Goal: Transaction & Acquisition: Purchase product/service

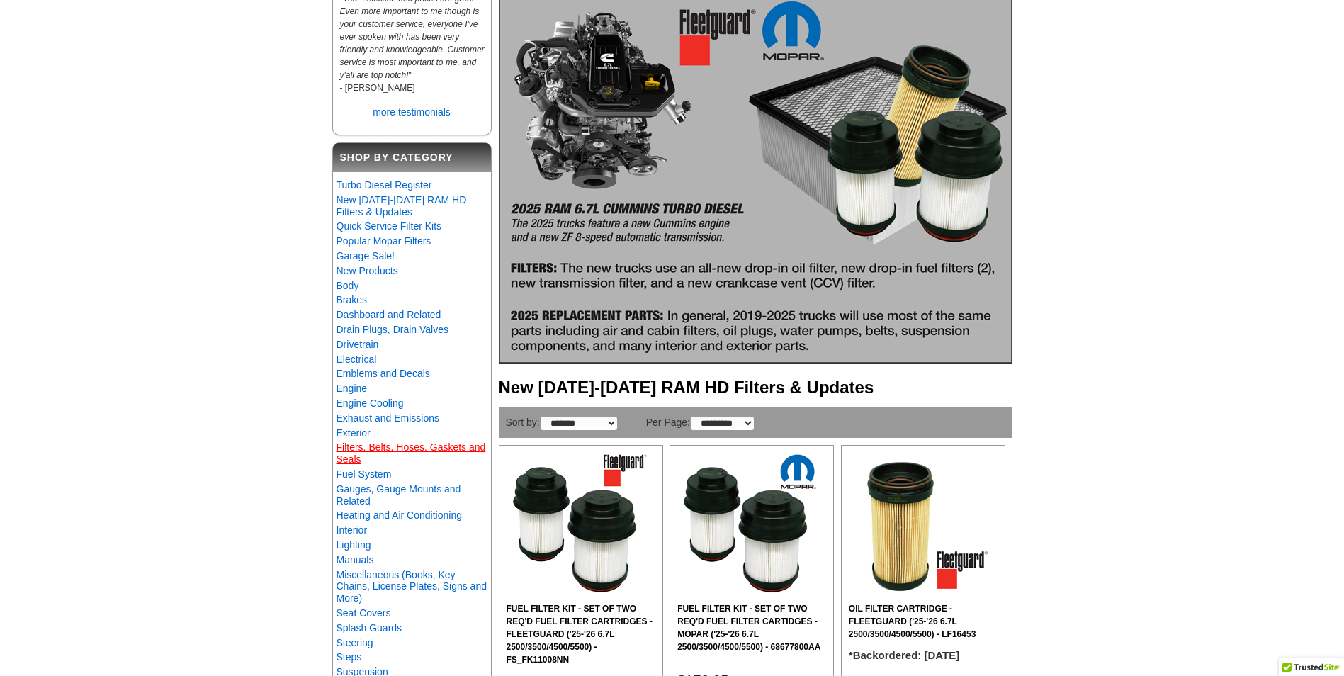
scroll to position [213, 0]
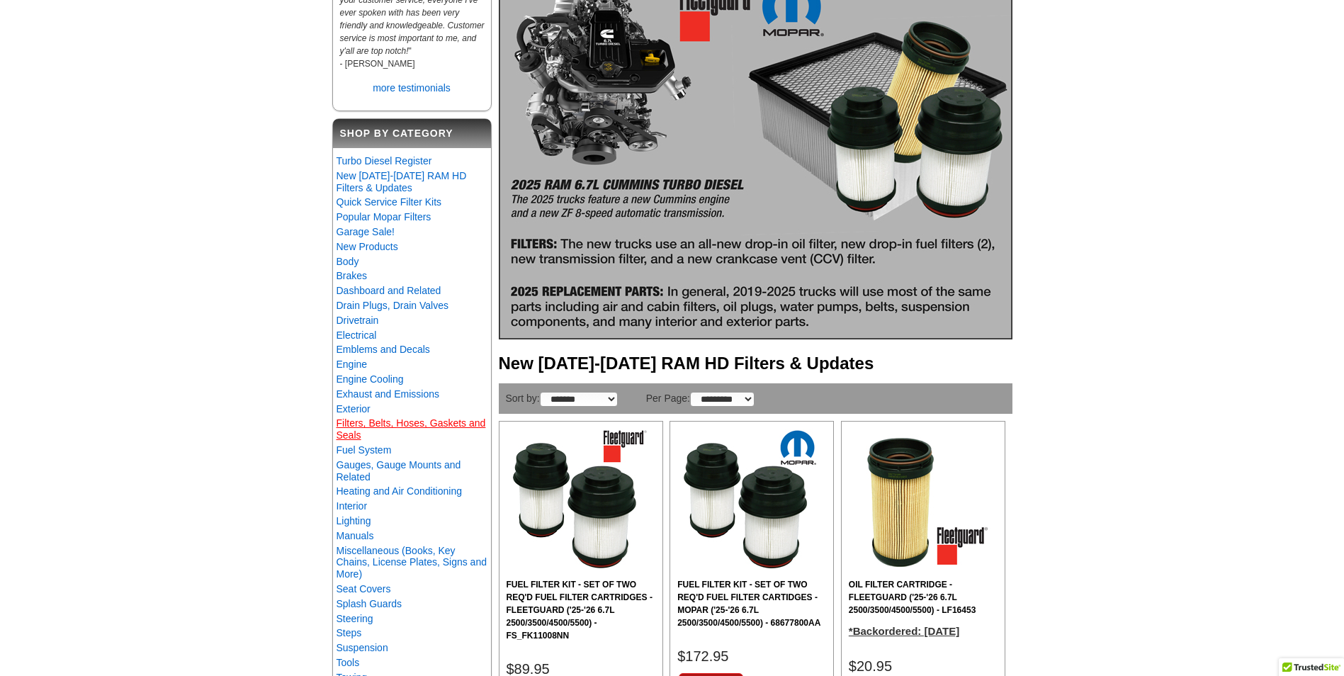
click at [369, 431] on link "Filters, Belts, Hoses, Gaskets and Seals" at bounding box center [410, 428] width 149 height 23
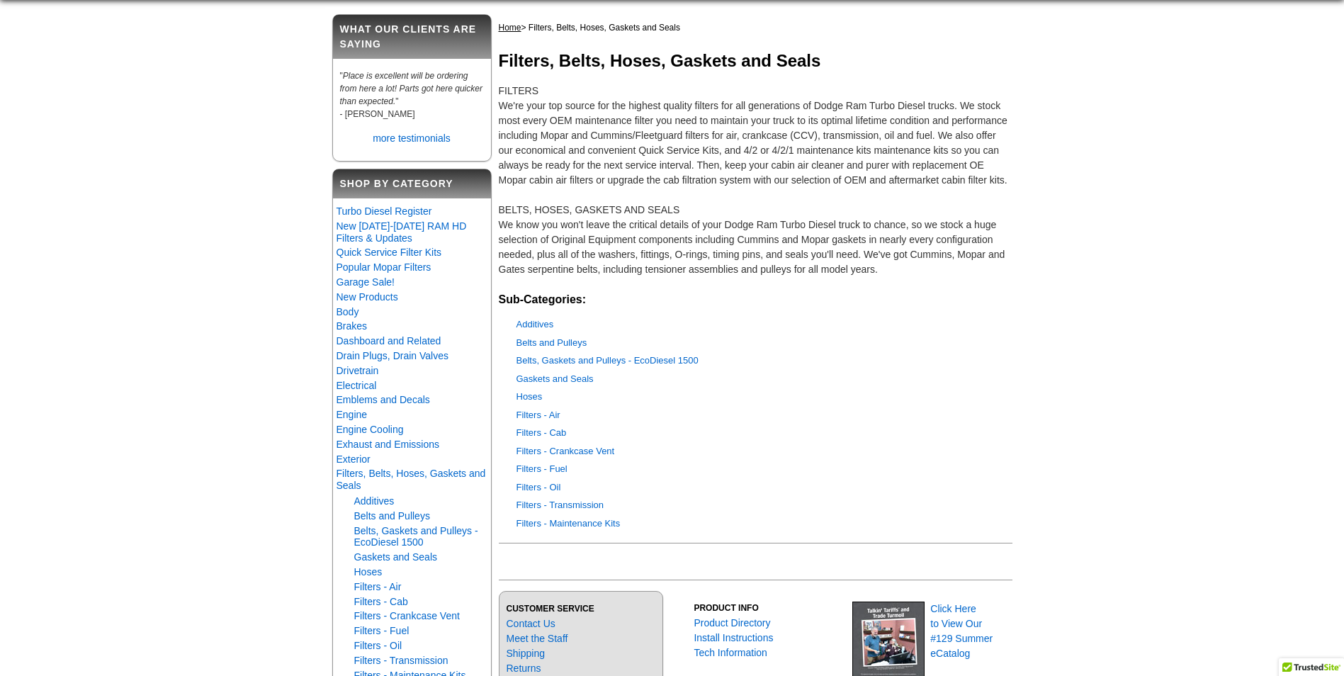
scroll to position [142, 0]
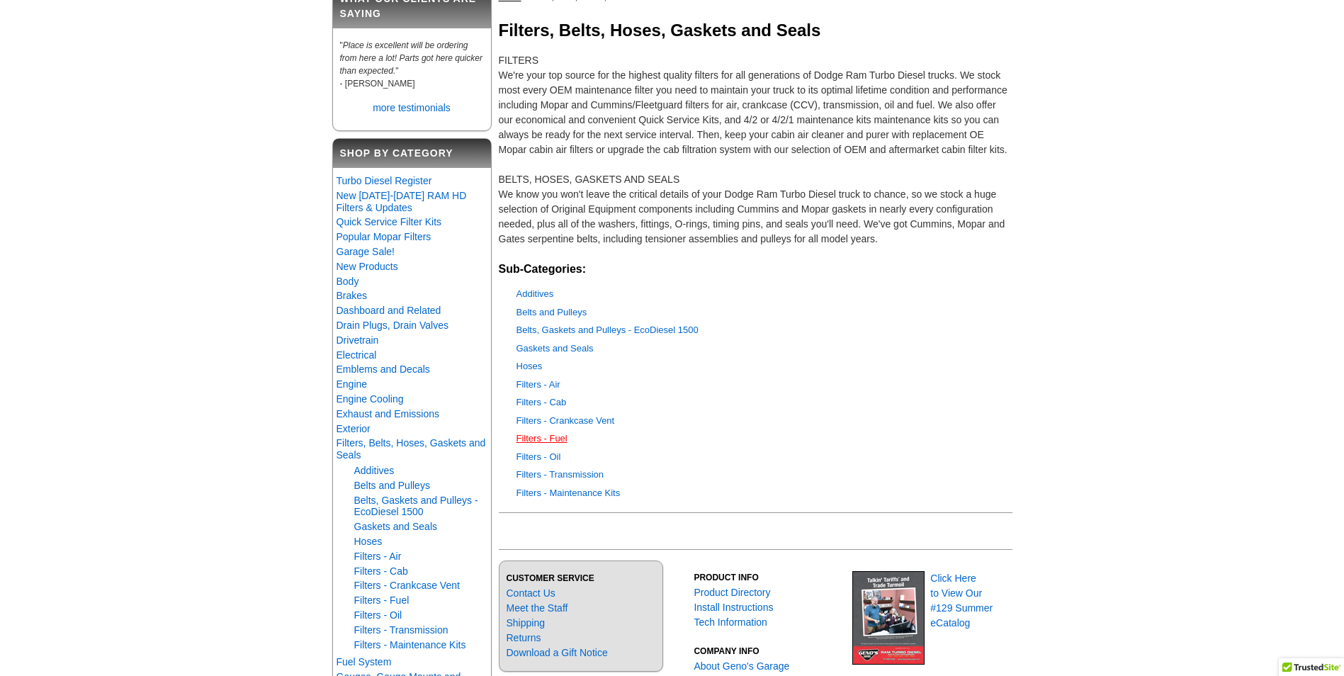
click at [550, 441] on link "Filters - Fuel" at bounding box center [541, 438] width 51 height 11
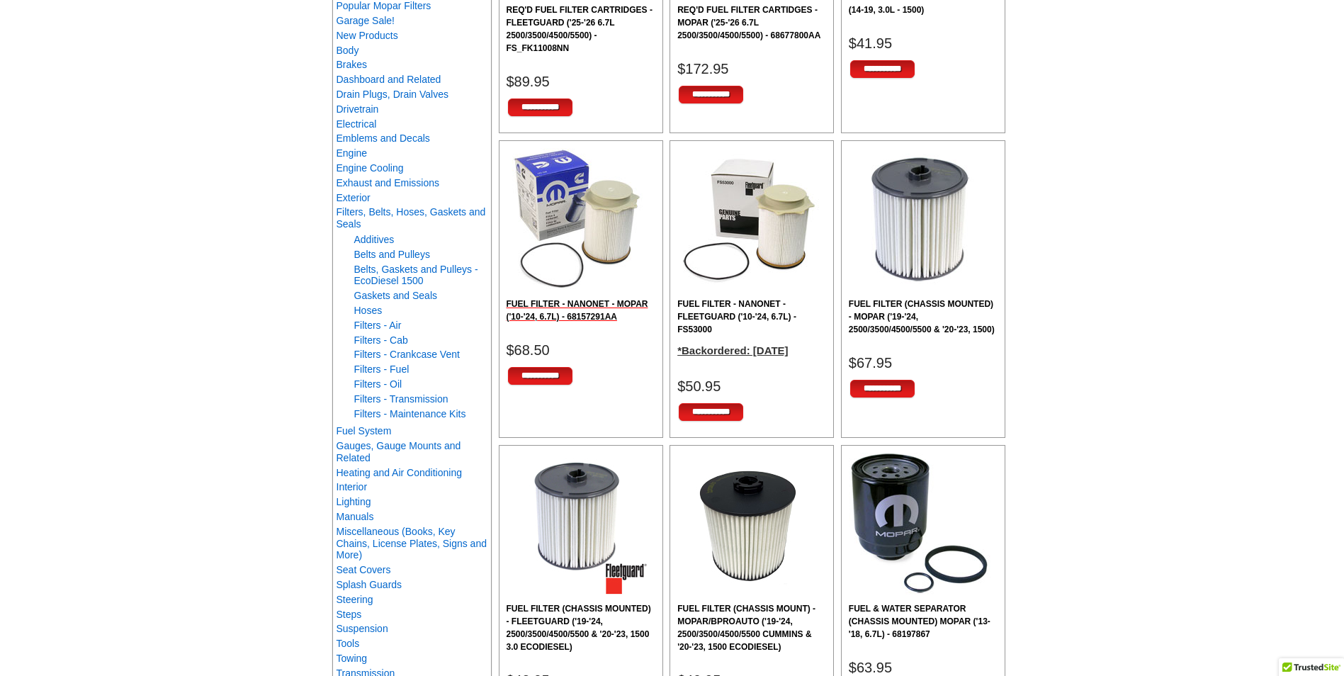
scroll to position [425, 0]
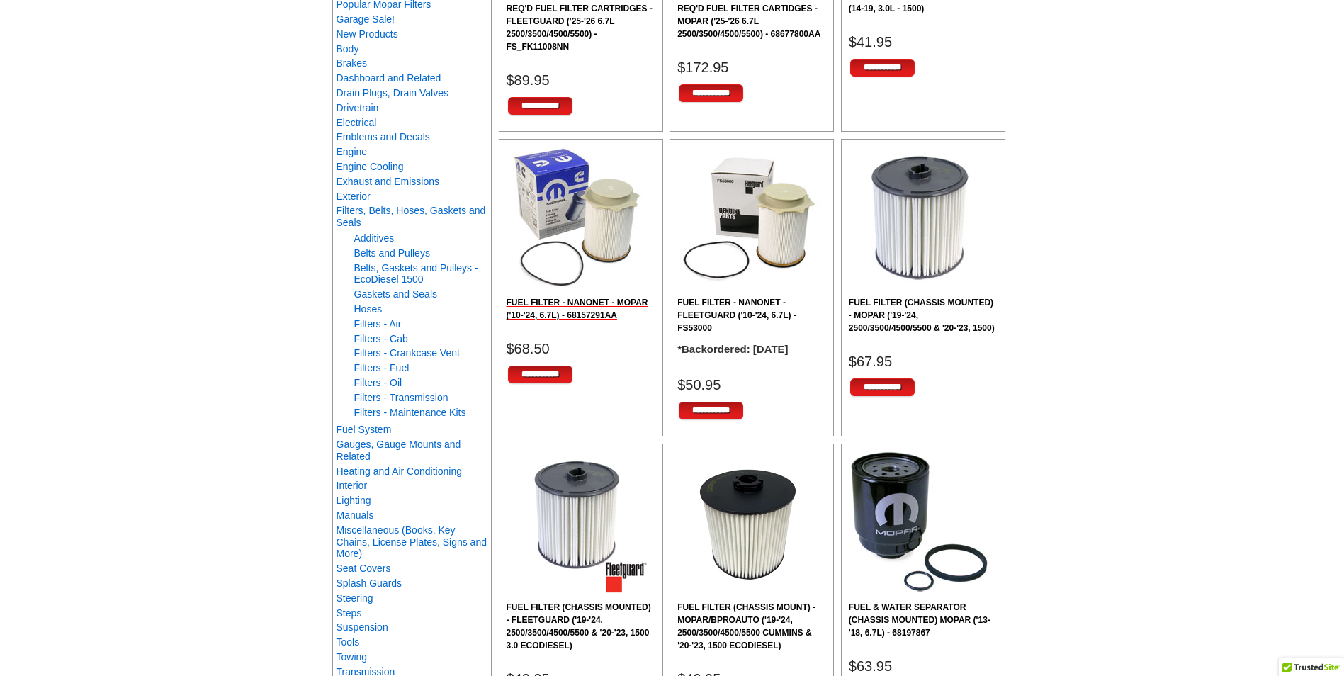
click at [589, 308] on h2 "FUEL FILTER - NANONET - MOPAR ('10-'24, 6.7L) - 68157291AA" at bounding box center [580, 309] width 149 height 26
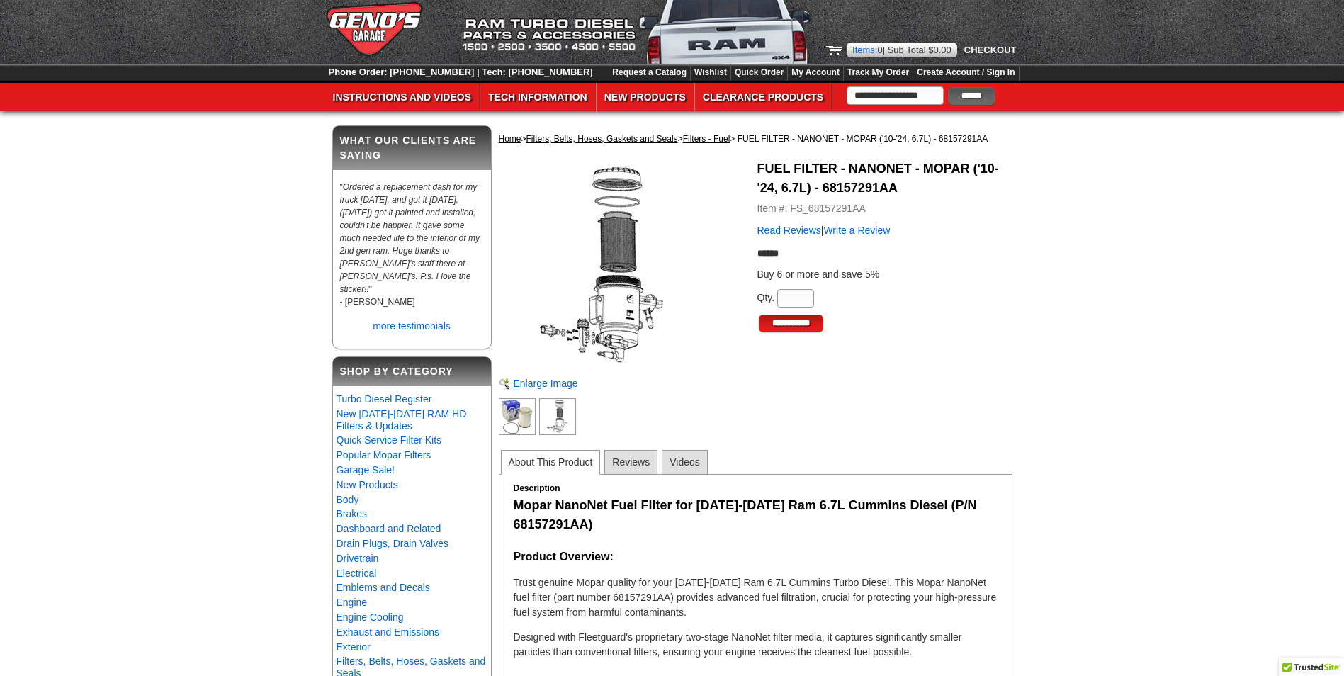
click at [548, 419] on img at bounding box center [557, 416] width 37 height 37
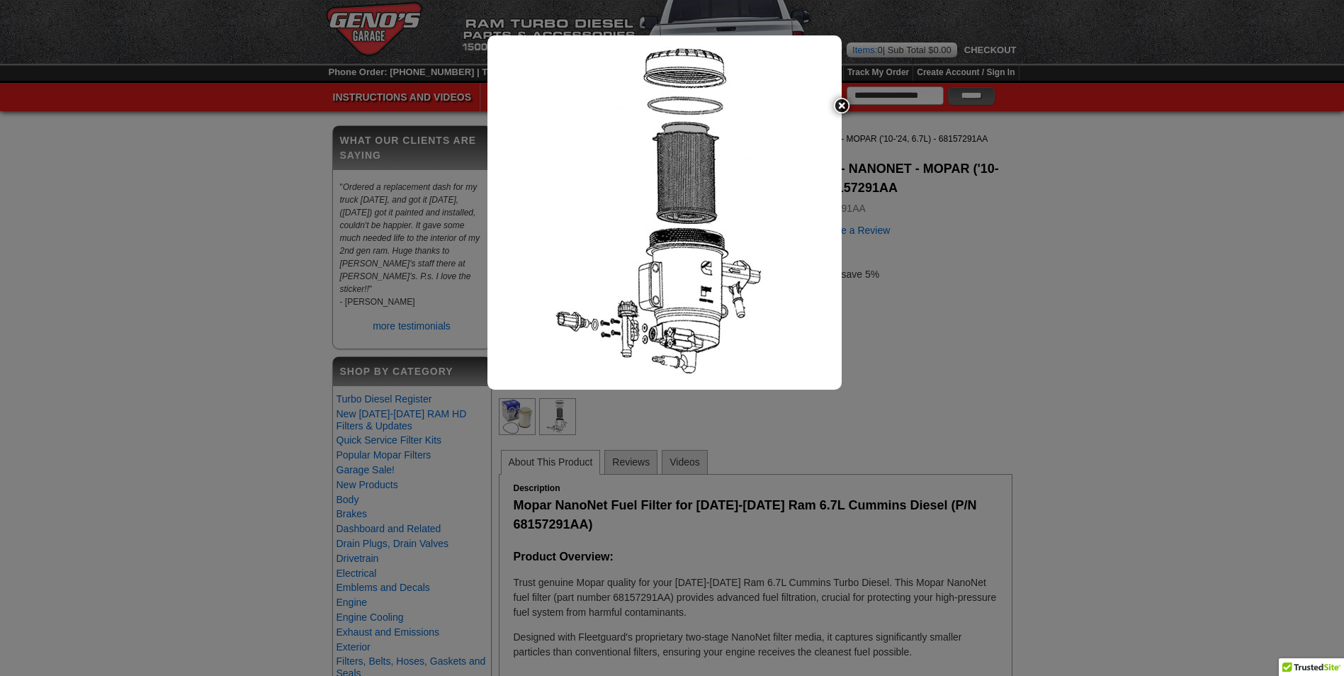
click at [841, 106] on img at bounding box center [842, 106] width 30 height 30
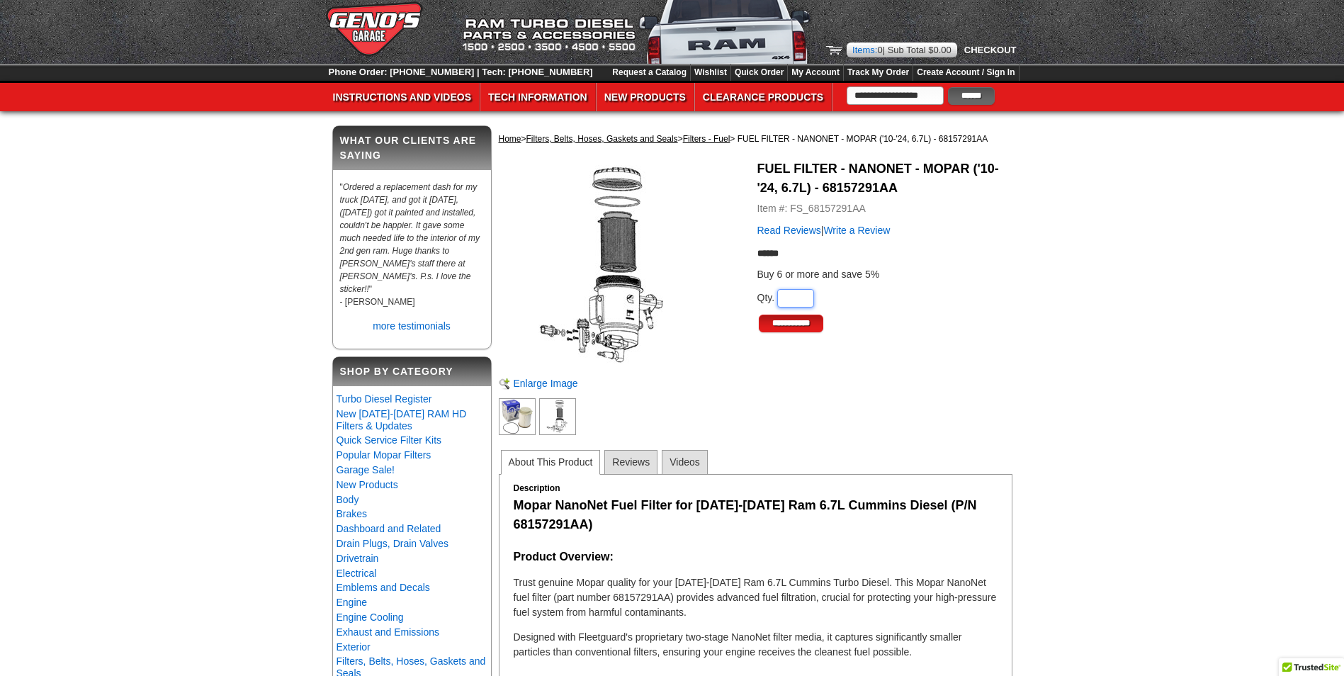
drag, startPoint x: 798, startPoint y: 300, endPoint x: 790, endPoint y: 299, distance: 8.5
click at [790, 299] on input "**" at bounding box center [795, 298] width 37 height 18
click at [803, 297] on input "**" at bounding box center [795, 298] width 37 height 18
click at [803, 297] on input "*" at bounding box center [795, 298] width 37 height 18
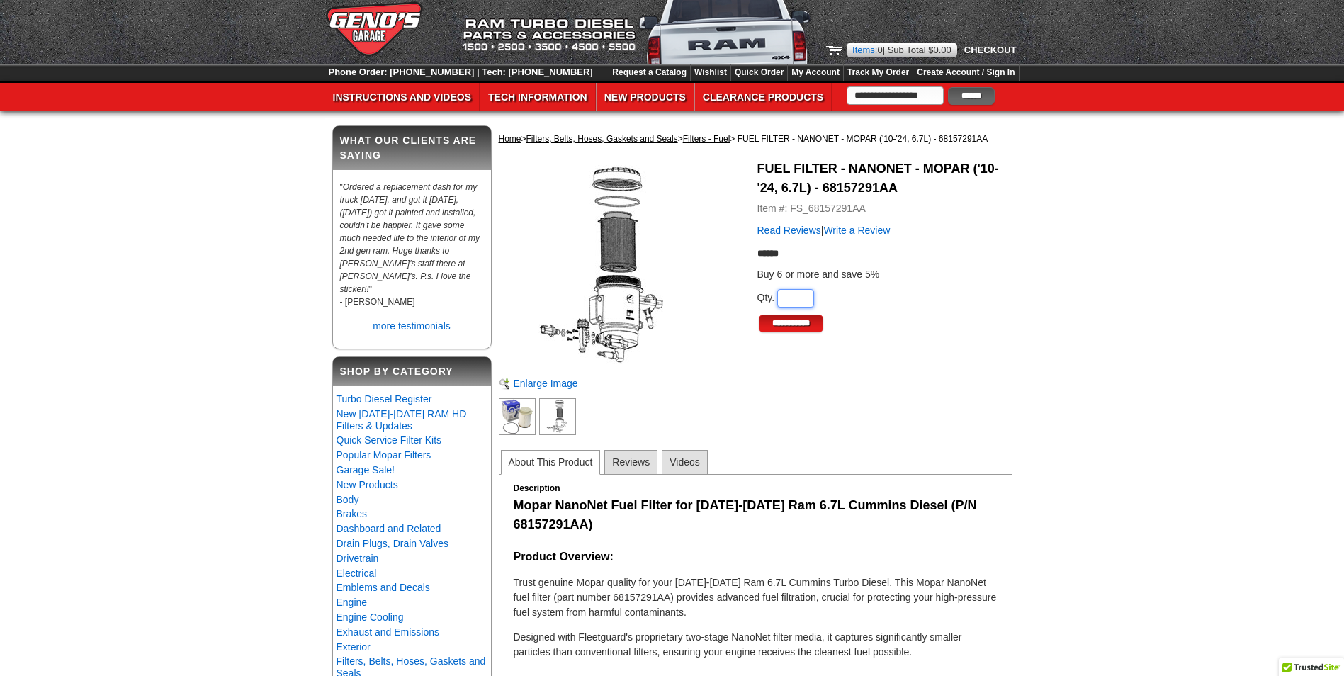
click at [803, 297] on input "*" at bounding box center [795, 298] width 37 height 18
type input "*"
click at [803, 297] on input "*" at bounding box center [795, 298] width 37 height 18
click at [789, 324] on input "**********" at bounding box center [791, 324] width 64 height 18
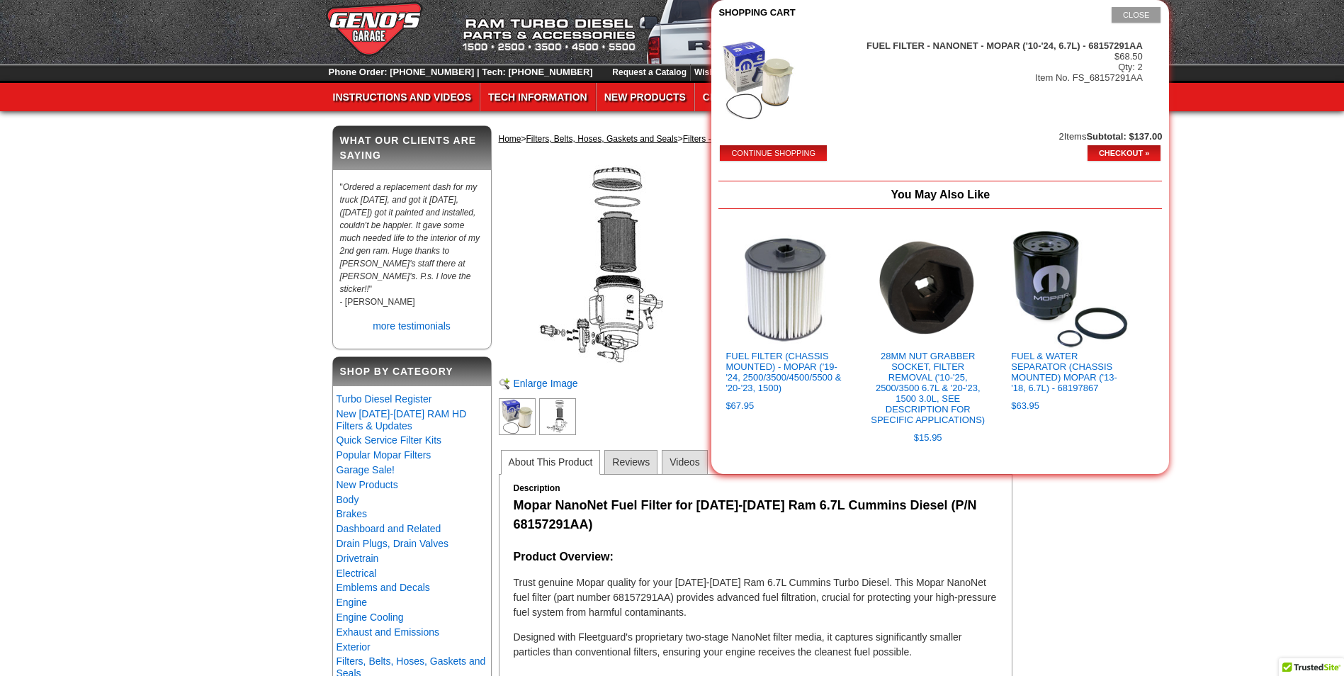
click at [727, 152] on button "Continue Shopping" at bounding box center [773, 153] width 107 height 16
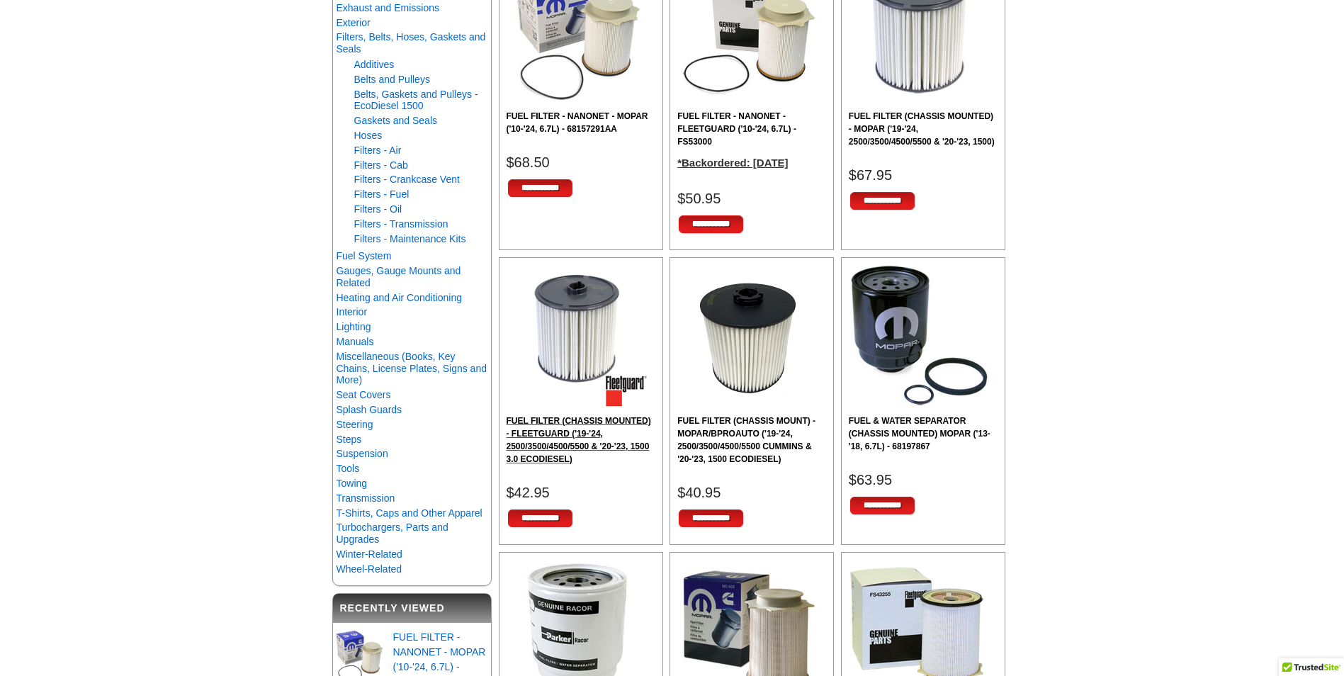
scroll to position [636, 0]
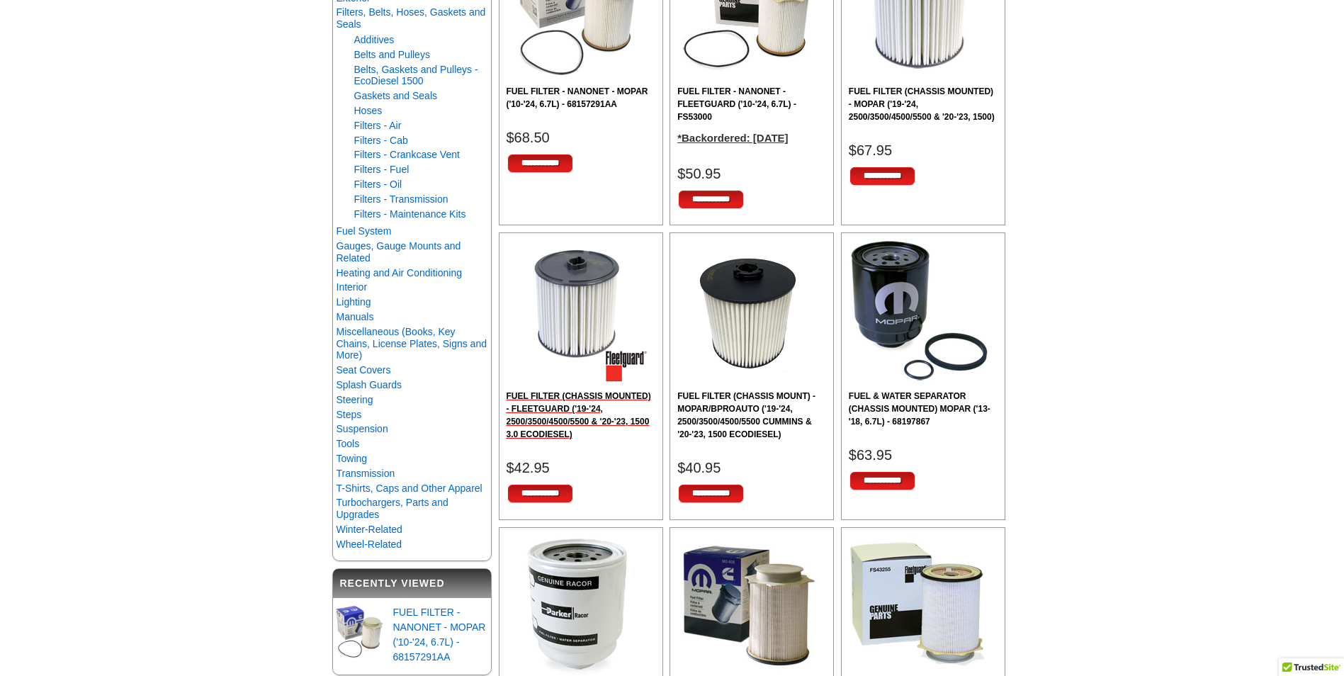
click at [550, 400] on h2 "FUEL FILTER (CHASSIS MOUNTED) - FLEETGUARD ('19-'24, 2500/3500/4500/5500 & '20-…" at bounding box center [580, 415] width 149 height 51
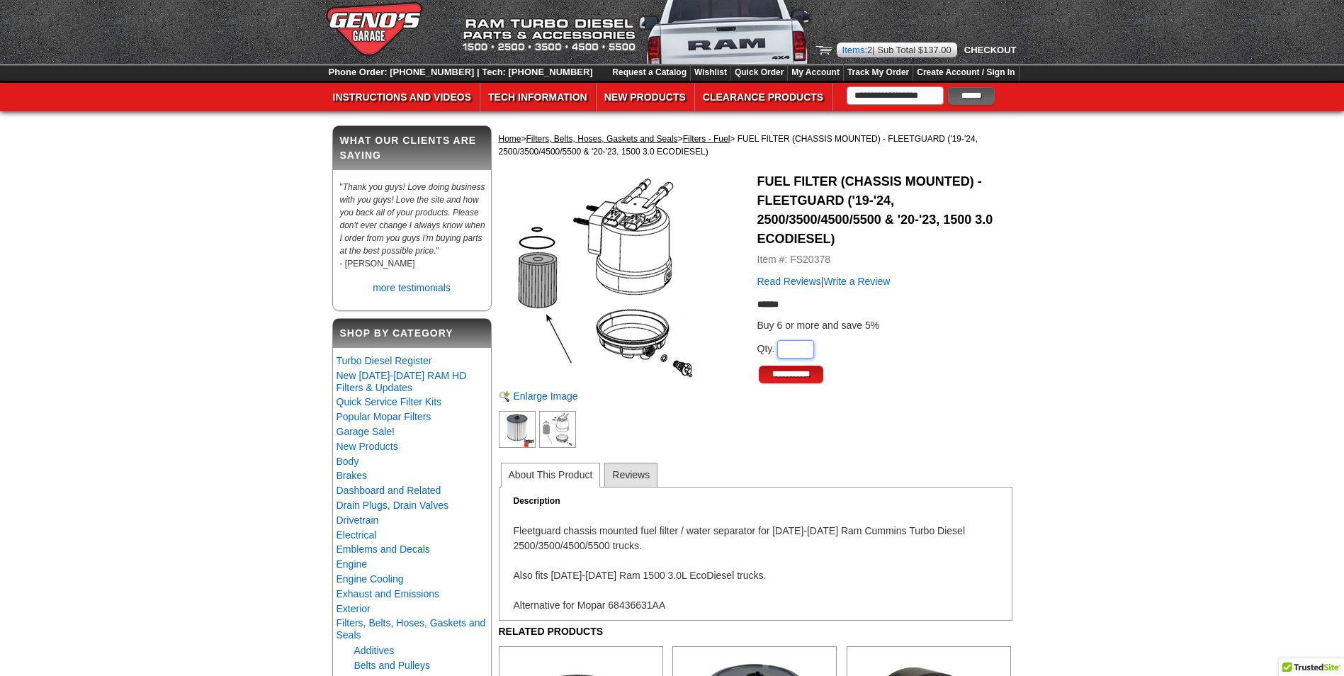
type input "*"
click at [800, 349] on input "*" at bounding box center [795, 349] width 37 height 18
click at [796, 375] on input "**********" at bounding box center [791, 375] width 64 height 18
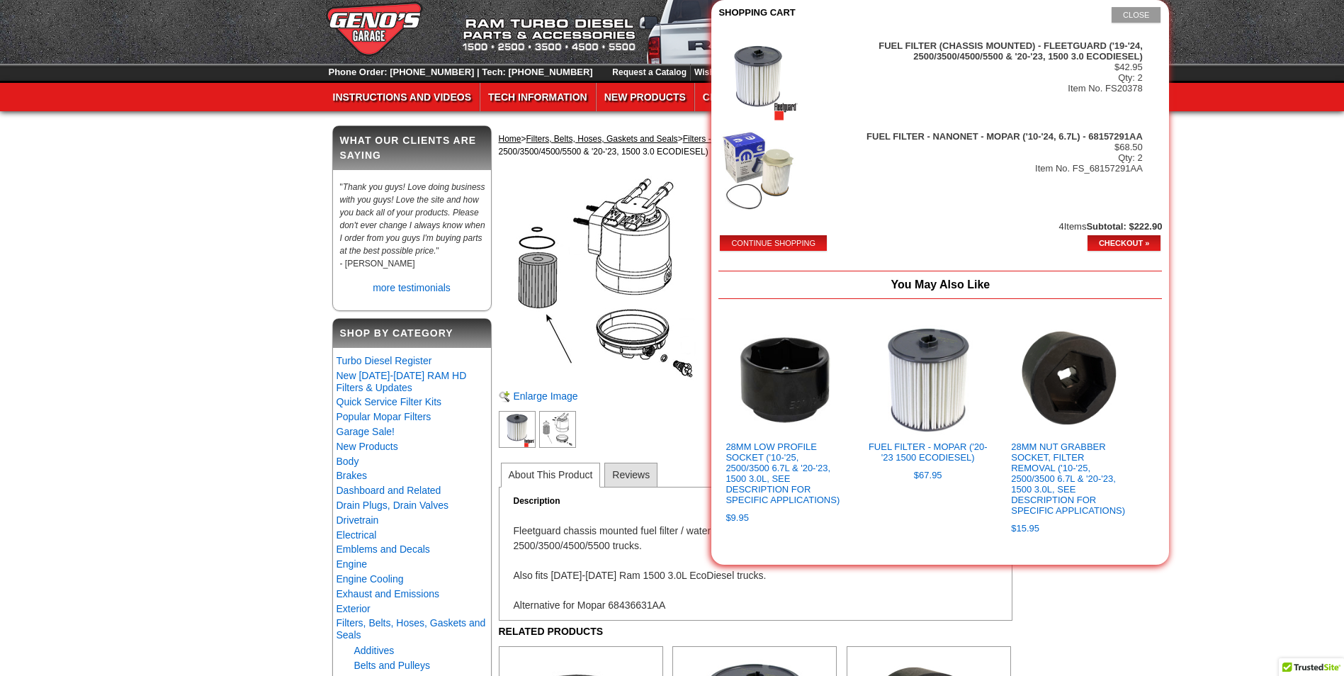
click at [749, 239] on button "Continue Shopping" at bounding box center [773, 243] width 107 height 16
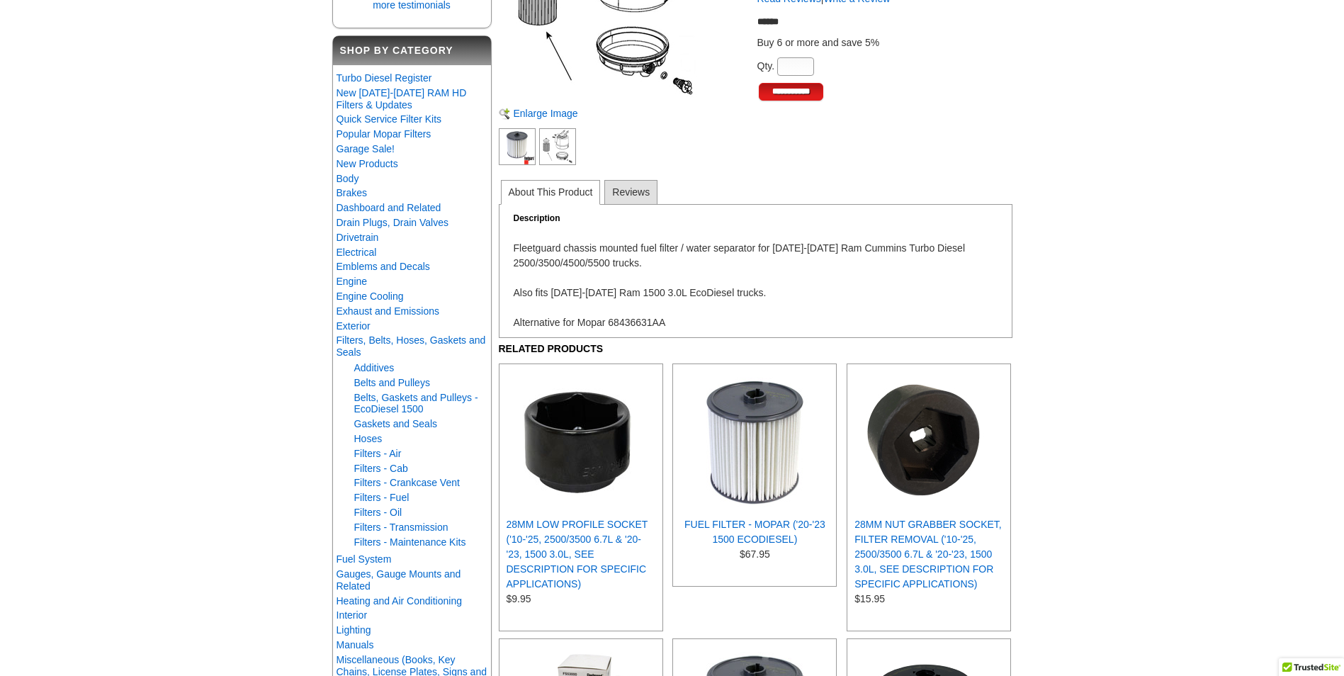
scroll to position [283, 0]
click at [387, 458] on link "Filters - Air" at bounding box center [377, 452] width 47 height 11
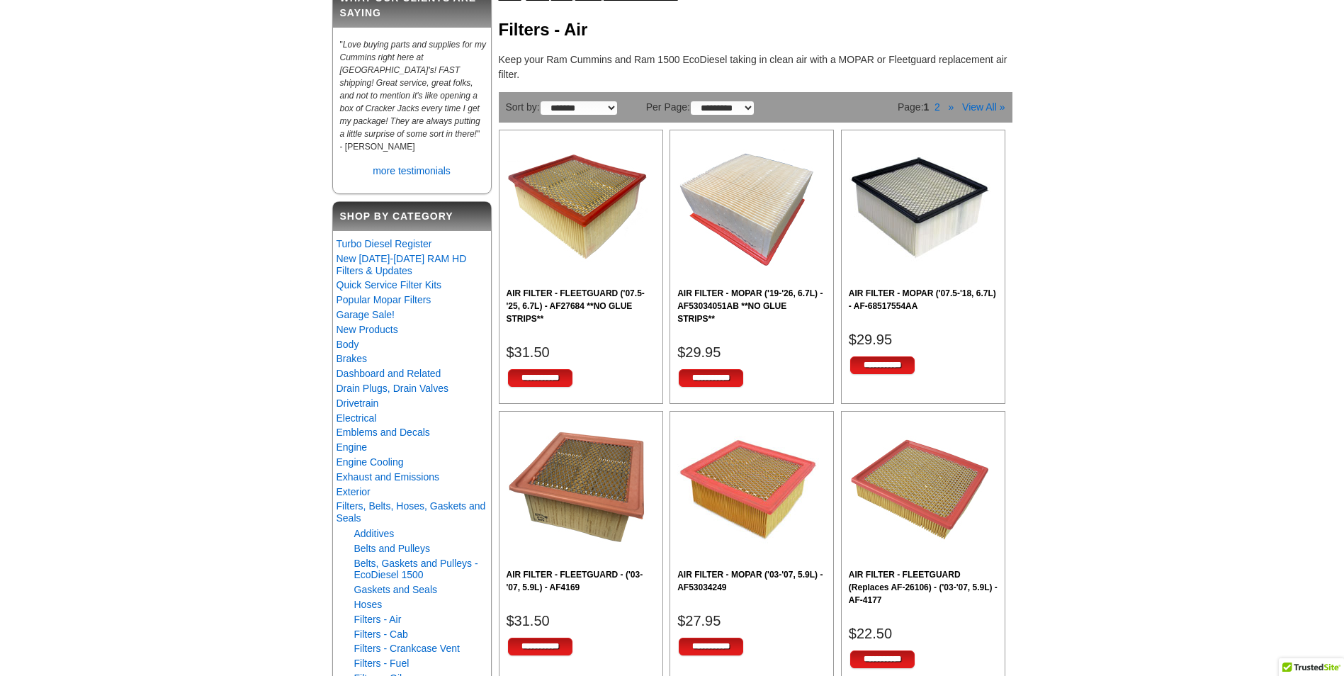
scroll to position [142, 0]
click at [755, 306] on h2 "AIR FILTER - MOPAR ('19-'26, 6.7L) - AF53034051AB **NO GLUE STRIPS**" at bounding box center [751, 307] width 149 height 38
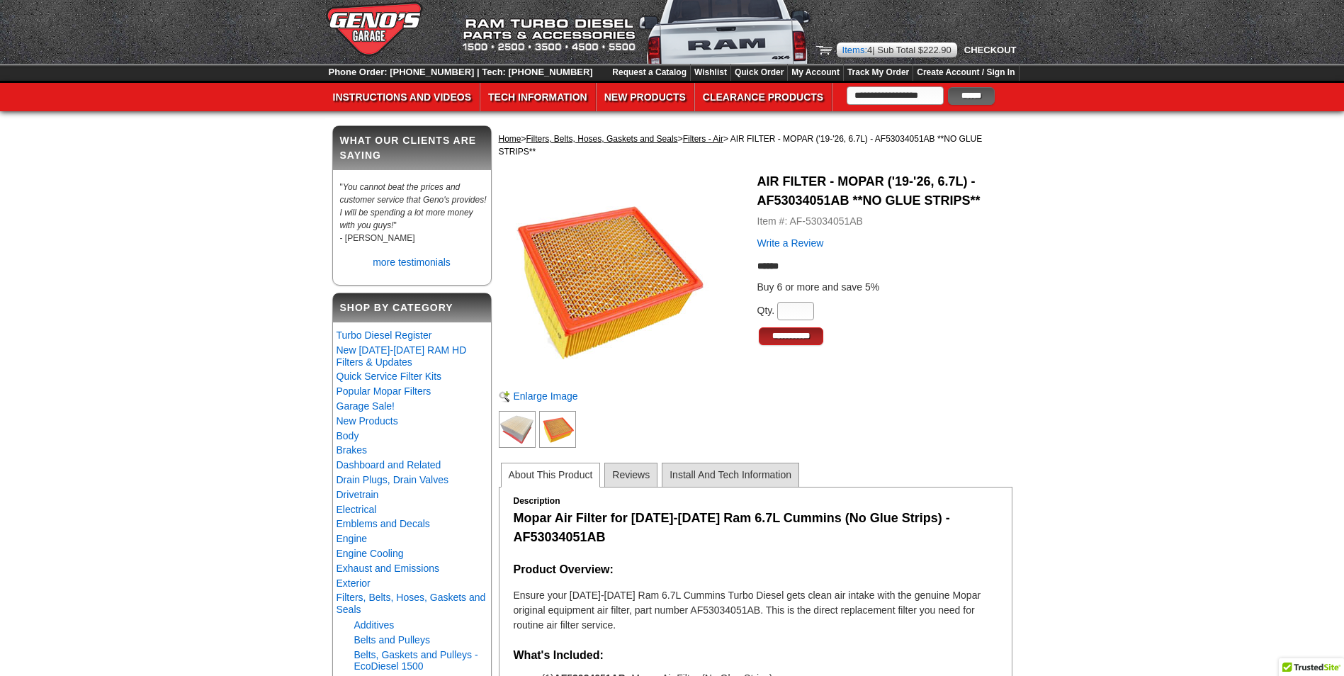
click at [793, 337] on input "**********" at bounding box center [791, 336] width 64 height 18
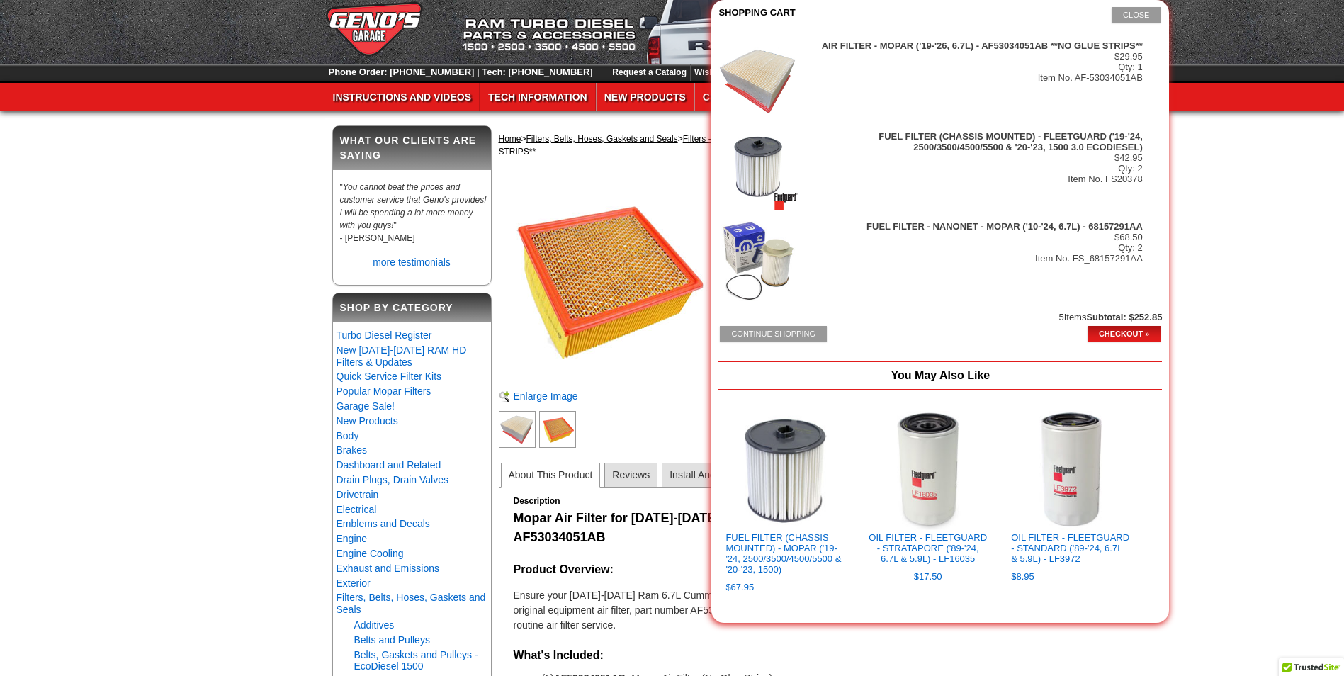
click at [596, 162] on div "Home > Filters, Belts, Hoses, Gaskets and Seals > Filters - Air > AIR FILTER - …" at bounding box center [756, 145] width 514 height 40
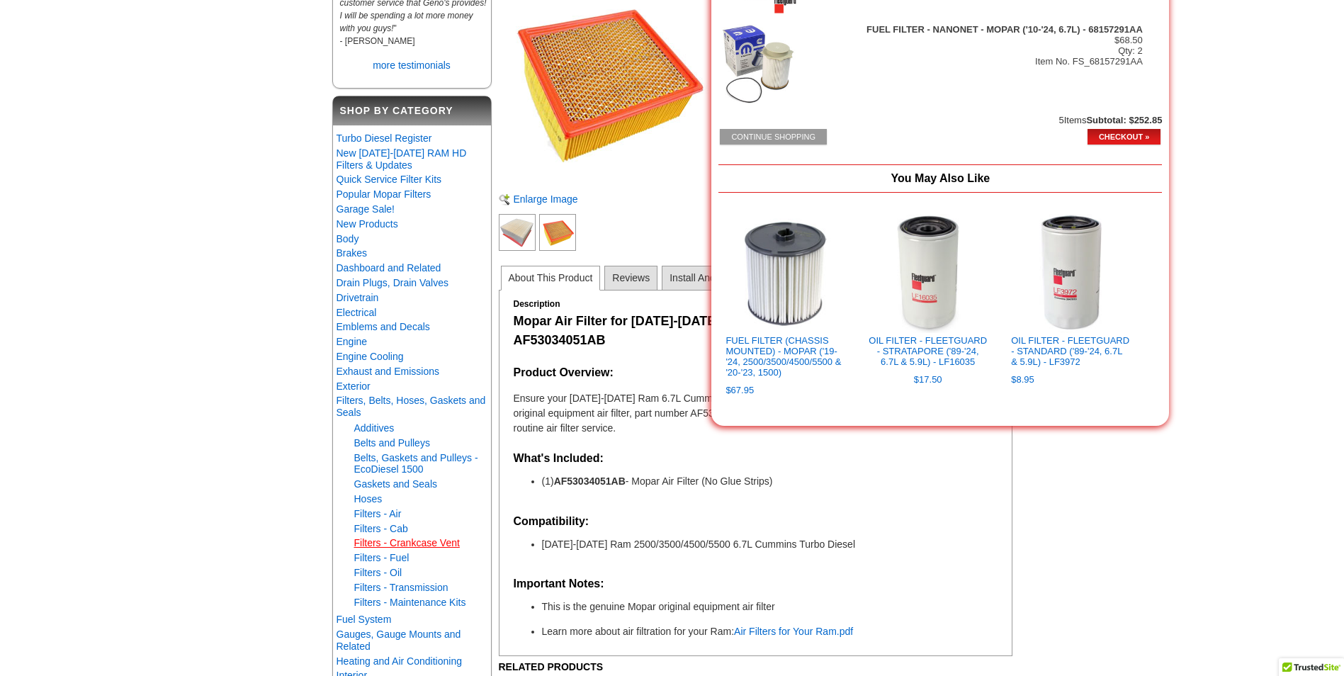
scroll to position [213, 0]
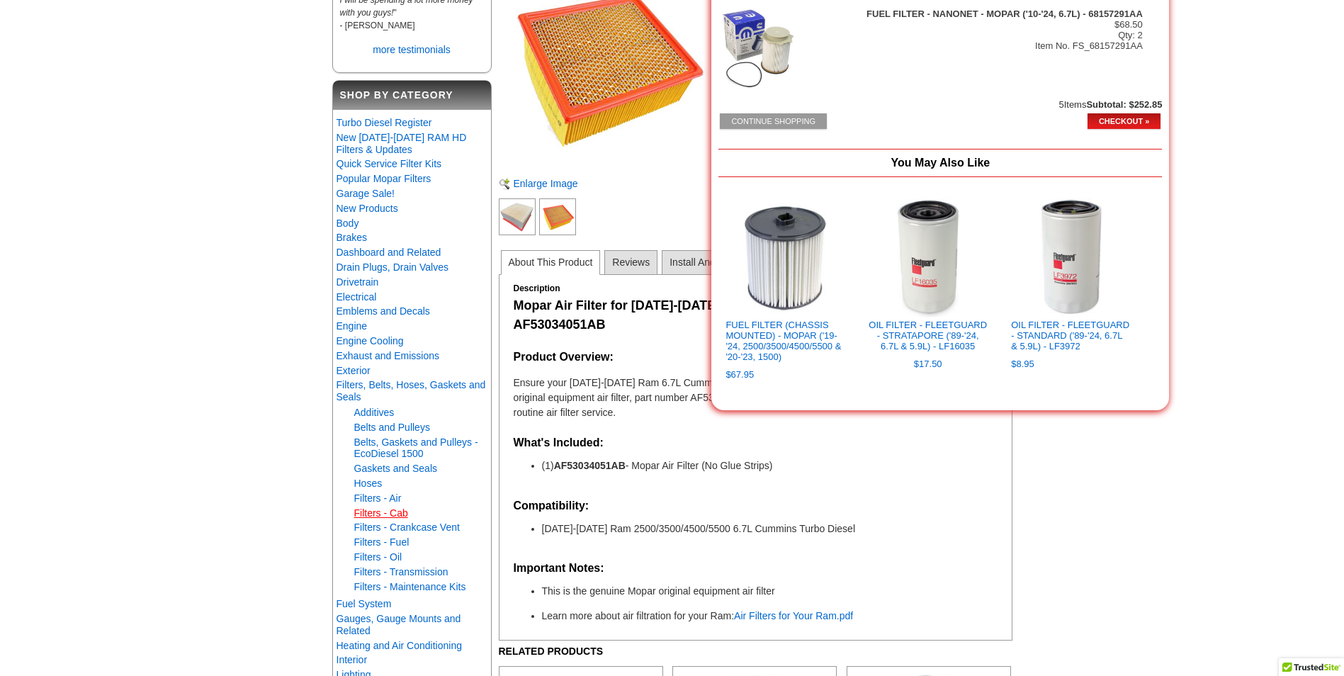
click at [397, 515] on link "Filters - Cab" at bounding box center [381, 512] width 54 height 11
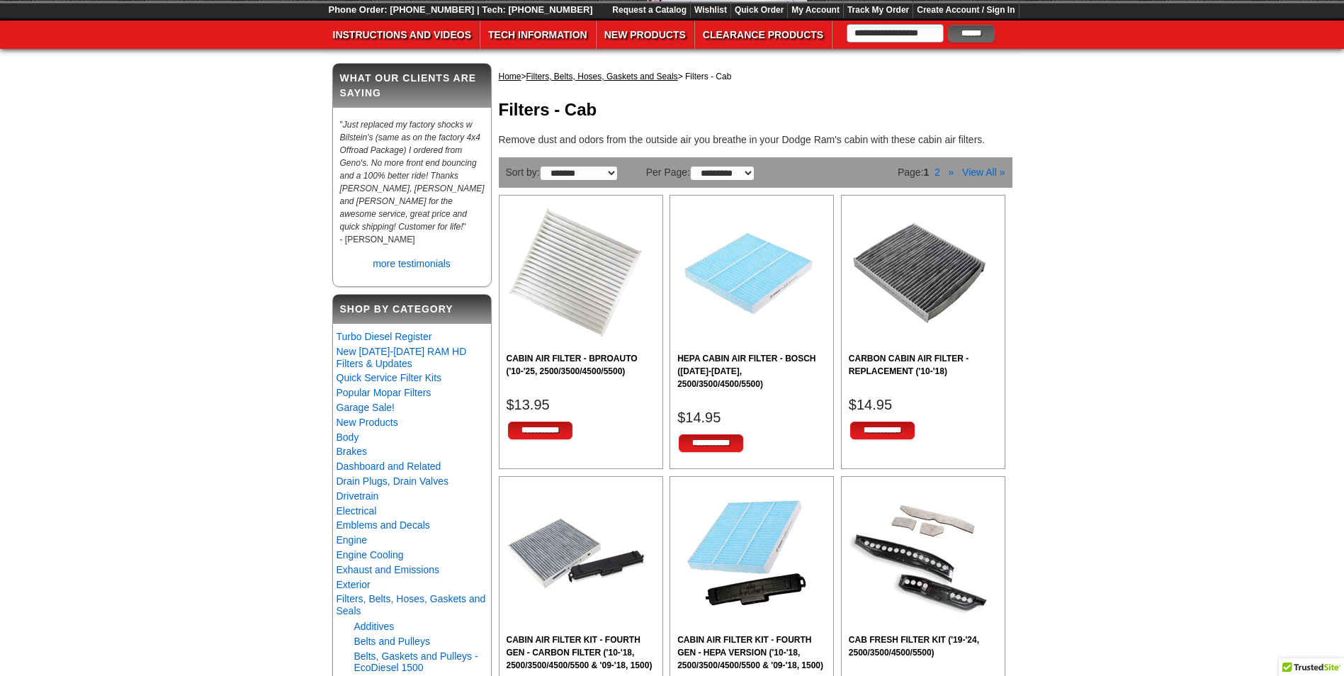
scroll to position [142, 0]
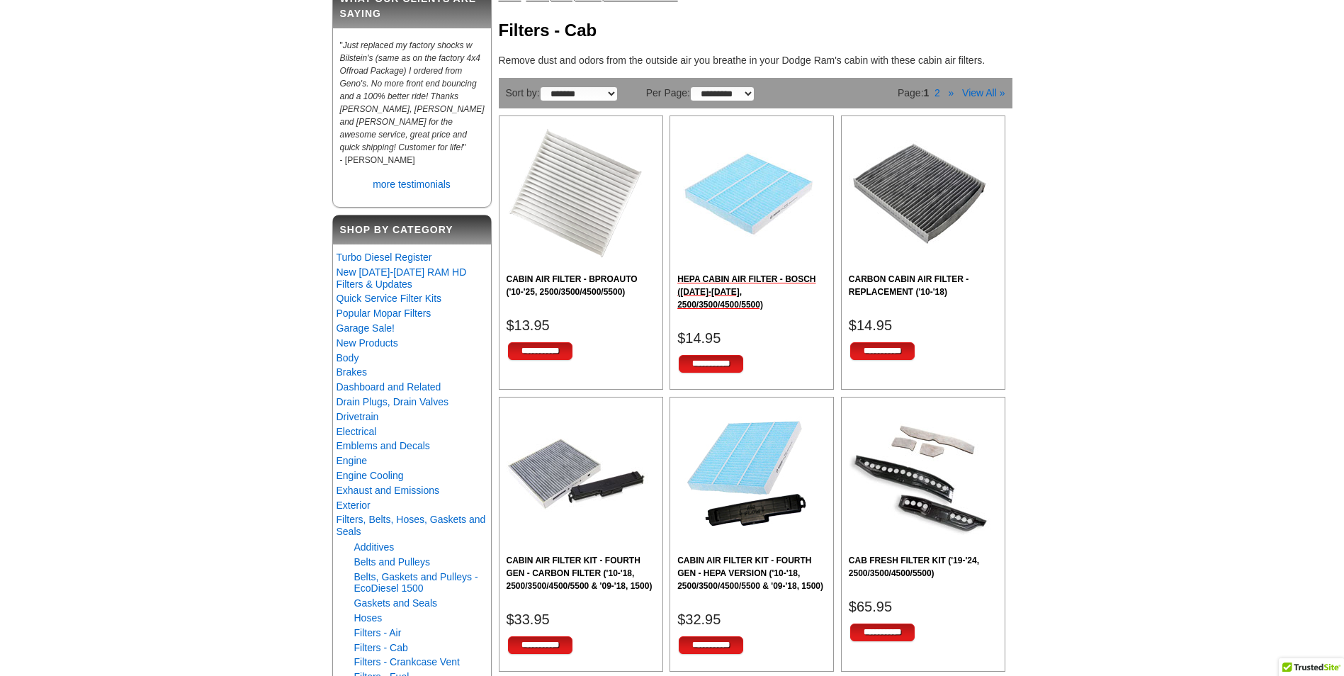
click at [768, 276] on h2 "HEPA CABIN AIR FILTER - BOSCH ([DATE]-[DATE], 2500/3500/4500/5500)" at bounding box center [751, 292] width 149 height 38
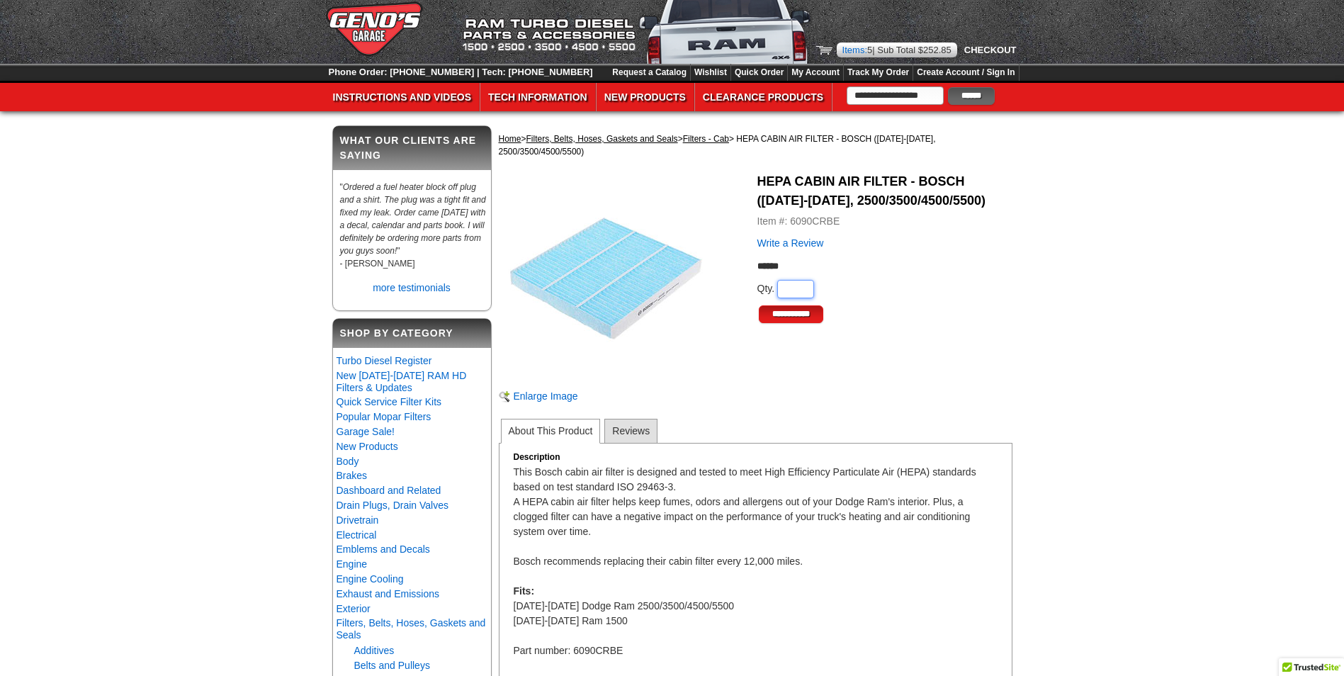
type input "*"
click at [801, 285] on input "*" at bounding box center [795, 289] width 37 height 18
click at [797, 312] on input "**********" at bounding box center [791, 314] width 64 height 18
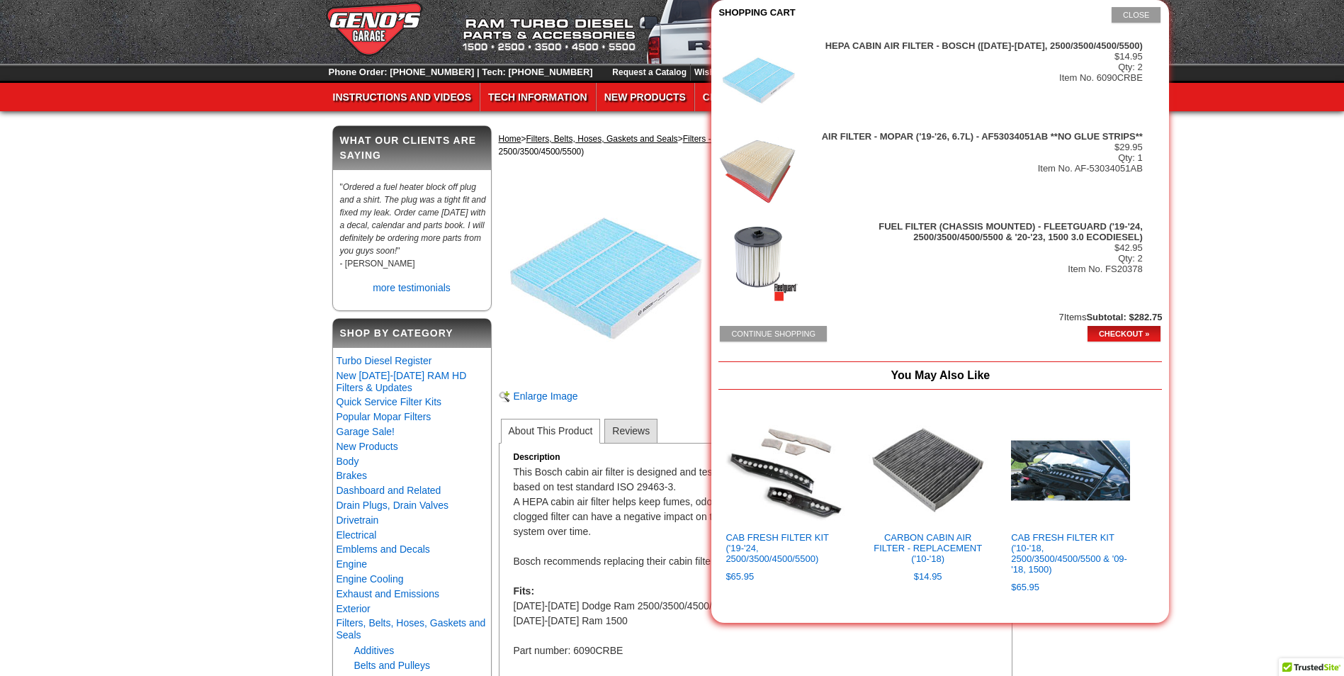
click at [1143, 17] on button "Close" at bounding box center [1135, 15] width 49 height 16
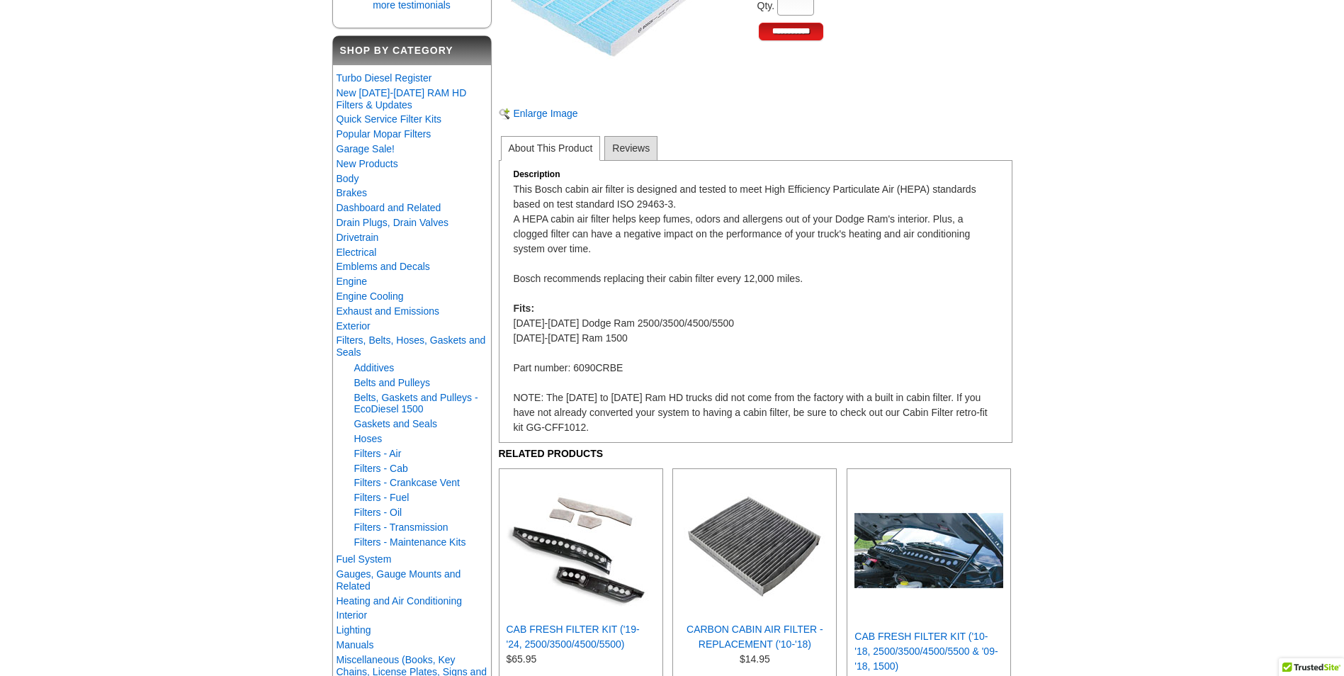
scroll to position [354, 0]
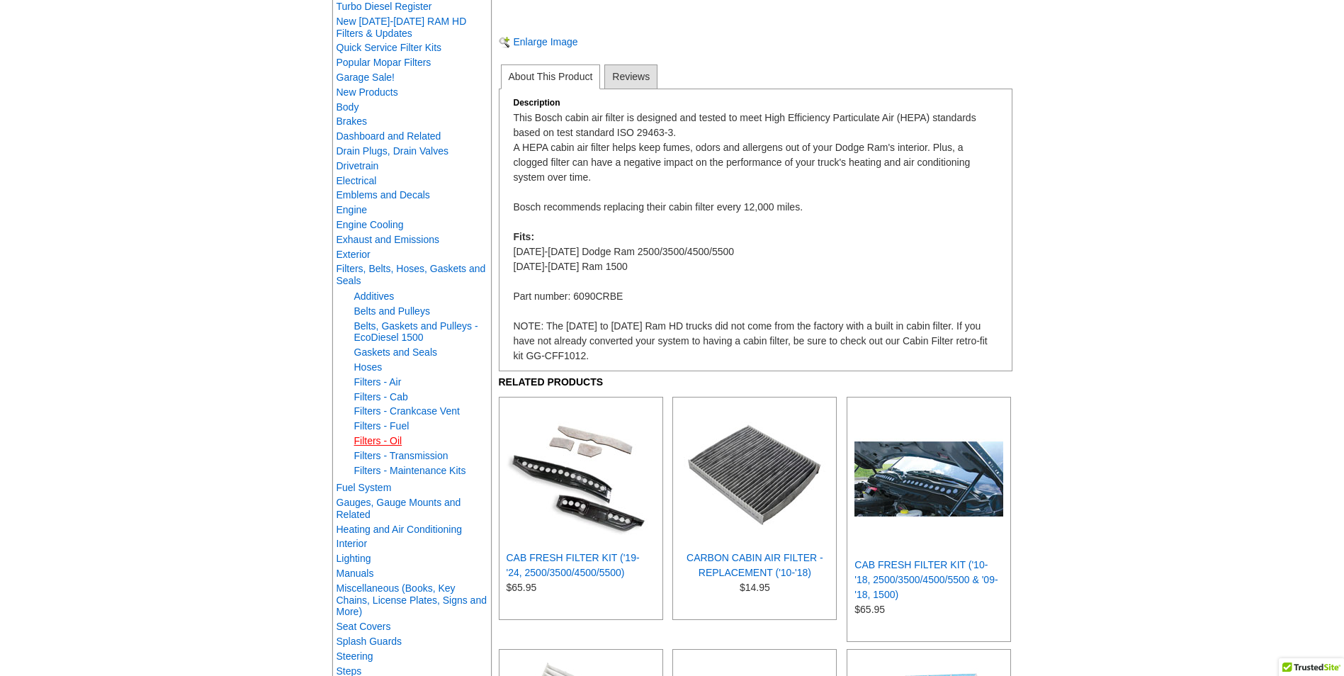
click at [383, 446] on link "Filters - Oil" at bounding box center [378, 440] width 48 height 11
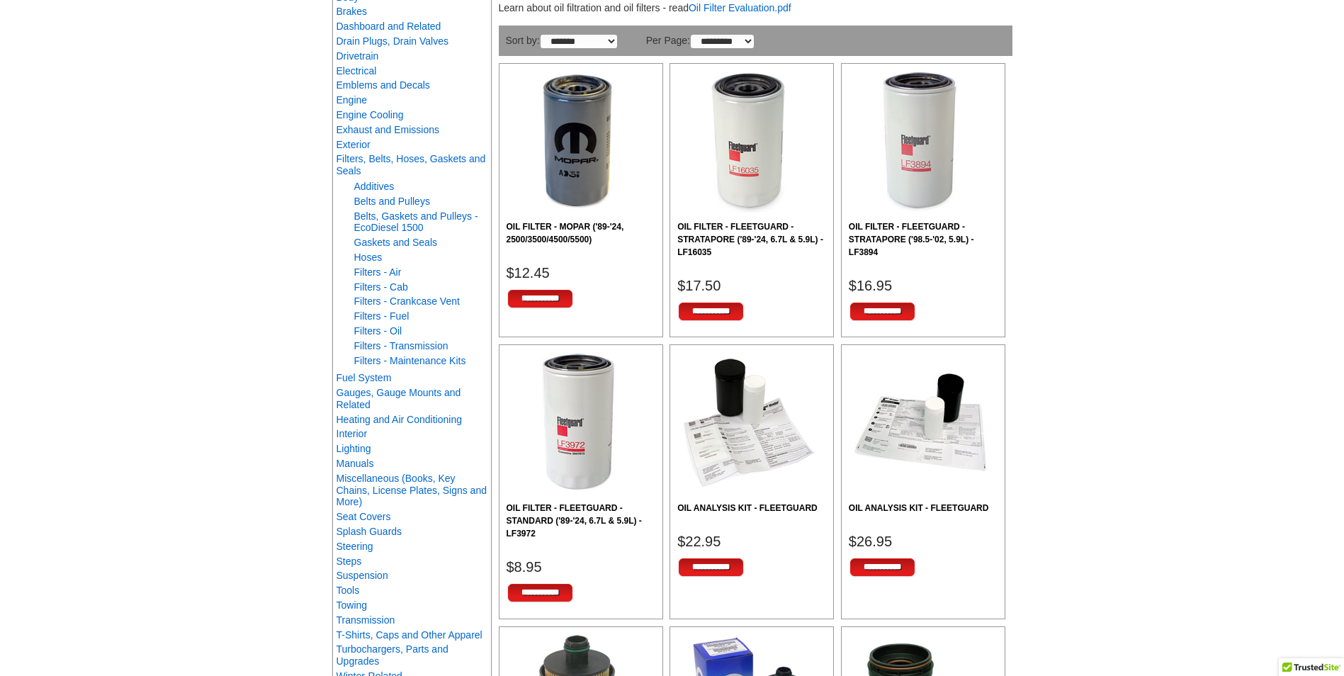
scroll to position [425, 0]
click at [754, 227] on h2 "OIL FILTER - FLEETGUARD - STRATAPORE ('89-'24, 6.7L & 5.9L) - LF16035" at bounding box center [751, 240] width 149 height 38
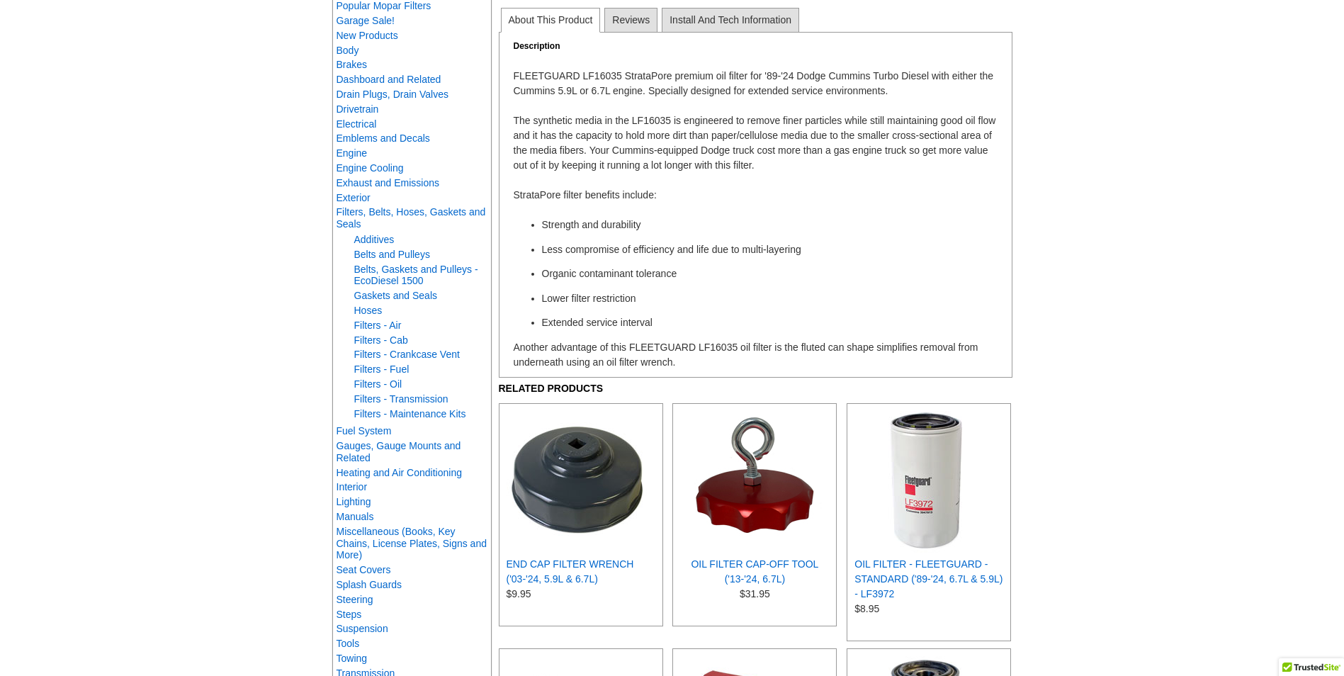
scroll to position [496, 0]
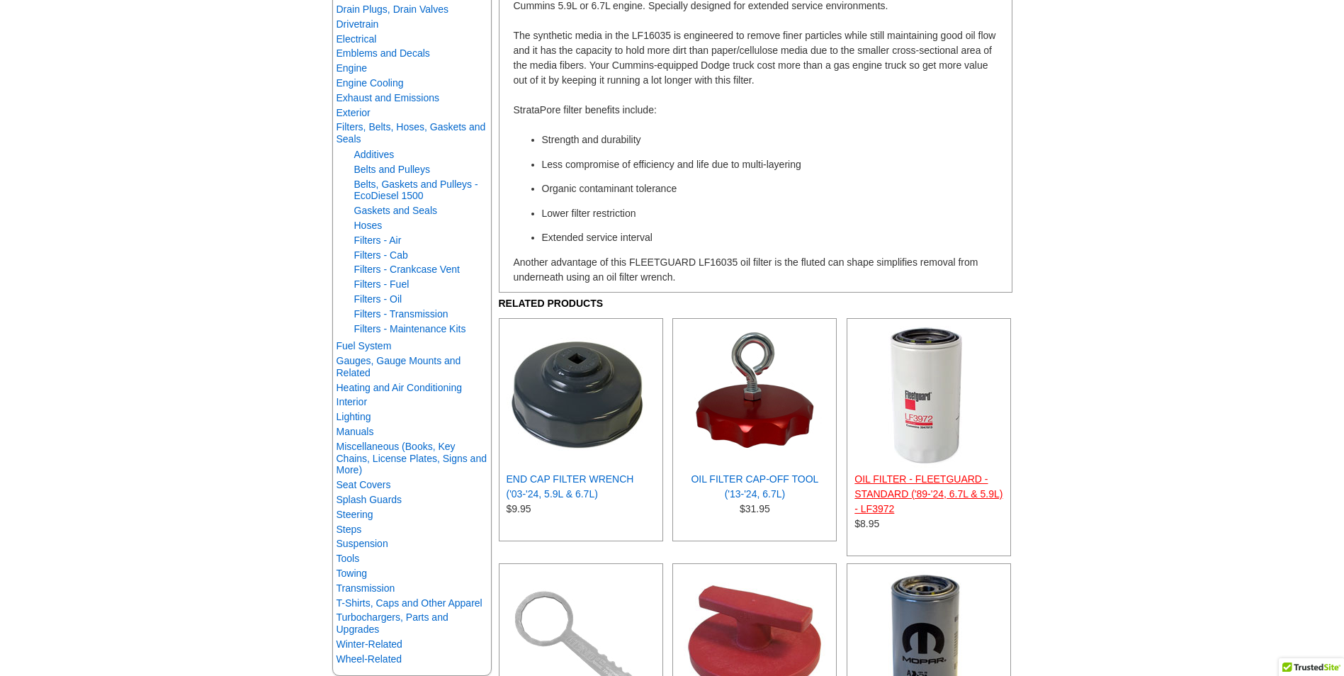
click at [929, 494] on link "OIL FILTER - FLEETGUARD - STANDARD ('89-'24, 6.7L & 5.9L) - LF3972" at bounding box center [928, 493] width 148 height 41
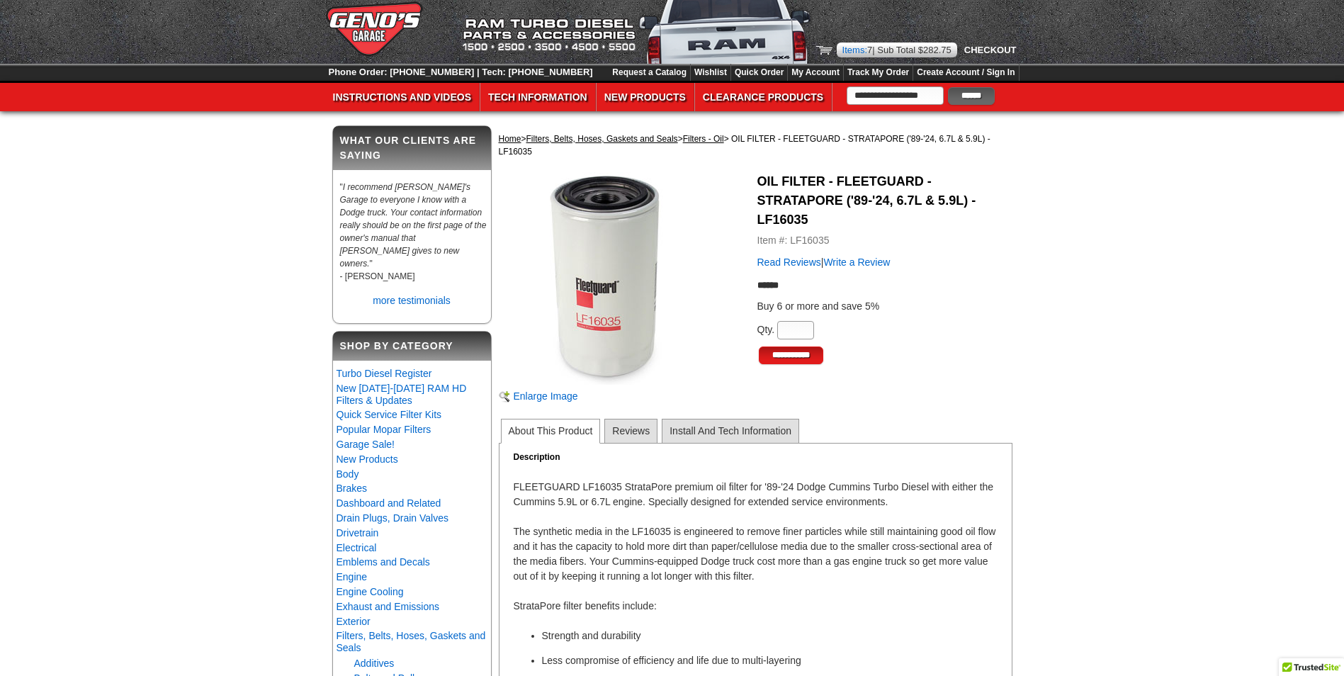
click at [822, 50] on img at bounding box center [824, 50] width 16 height 9
